Goal: Find specific page/section: Find specific page/section

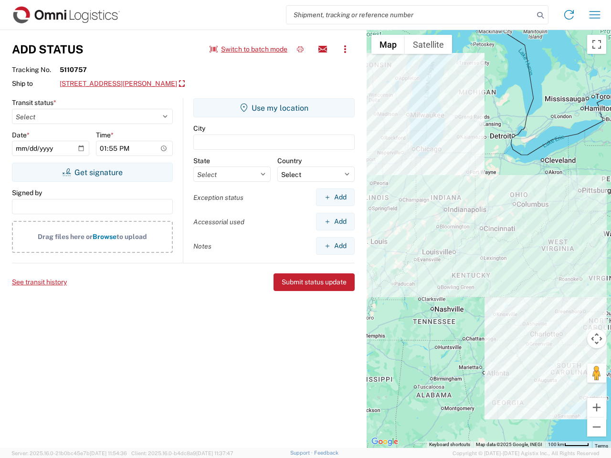
click at [410, 15] on input "search" at bounding box center [409, 15] width 247 height 18
click at [540, 15] on icon at bounding box center [540, 15] width 13 height 13
click at [569, 15] on icon at bounding box center [568, 14] width 15 height 15
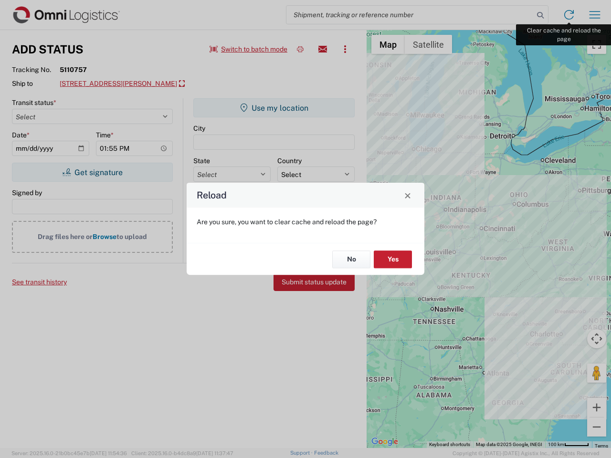
click at [595, 15] on div "Reload Are you sure, you want to clear cache and reload the page? No Yes" at bounding box center [305, 229] width 611 height 458
click at [249, 49] on div "Reload Are you sure, you want to clear cache and reload the page? No Yes" at bounding box center [305, 229] width 611 height 458
click at [300, 49] on div "Reload Are you sure, you want to clear cache and reload the page? No Yes" at bounding box center [305, 229] width 611 height 458
click at [323, 49] on div "Reload Are you sure, you want to clear cache and reload the page? No Yes" at bounding box center [305, 229] width 611 height 458
click at [345, 49] on div "Reload Are you sure, you want to clear cache and reload the page? No Yes" at bounding box center [305, 229] width 611 height 458
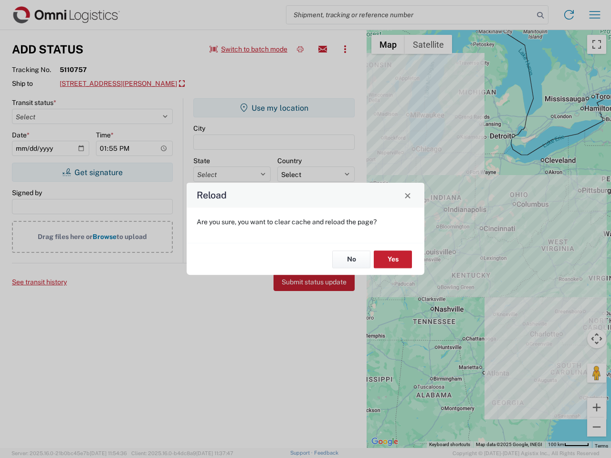
click at [132, 84] on div "Reload Are you sure, you want to clear cache and reload the page? No Yes" at bounding box center [305, 229] width 611 height 458
click at [92, 172] on div "Reload Are you sure, you want to clear cache and reload the page? No Yes" at bounding box center [305, 229] width 611 height 458
